Goal: Information Seeking & Learning: Learn about a topic

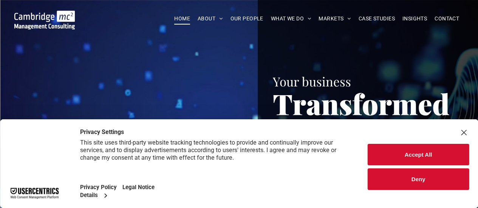
click at [419, 175] on button "Deny" at bounding box center [418, 180] width 101 height 22
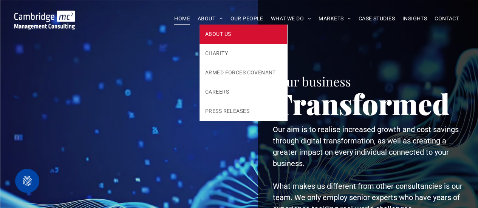
click at [221, 30] on link "ABOUT US" at bounding box center [243, 34] width 88 height 19
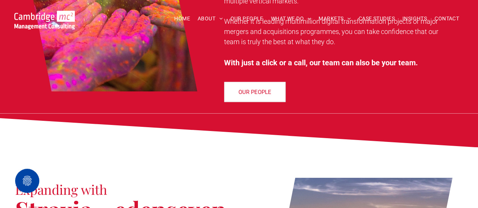
scroll to position [642, 0]
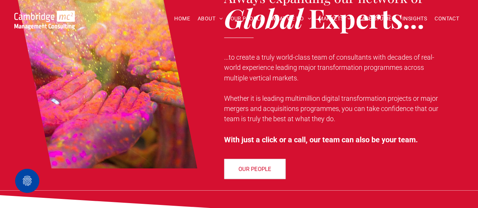
click at [361, 162] on link "CYBER SECURITY" at bounding box center [365, 165] width 85 height 19
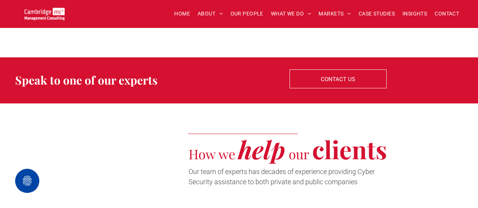
scroll to position [1473, 0]
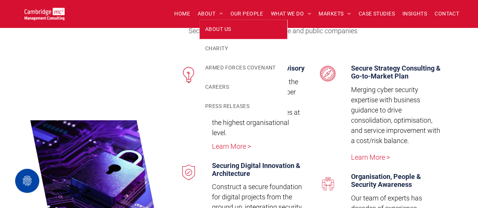
click at [205, 26] on span "ABOUT US" at bounding box center [218, 29] width 26 height 8
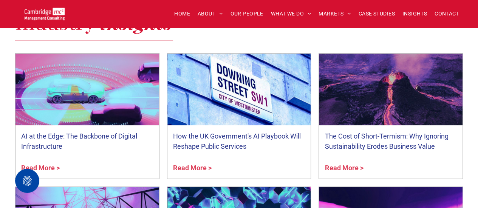
scroll to position [1549, 0]
